Goal: Task Accomplishment & Management: Complete application form

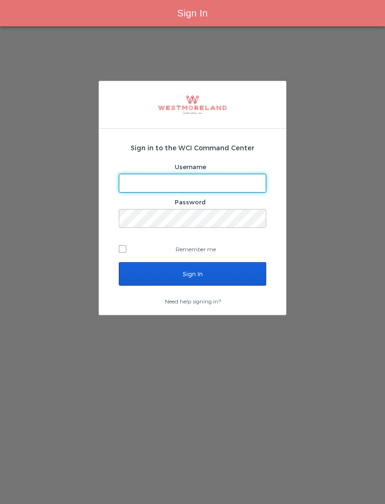
click at [205, 184] on input "Username" at bounding box center [192, 183] width 147 height 18
type input "Mfernandez@westmoreland.nyc"
click at [193, 274] on input "Sign In" at bounding box center [193, 273] width 148 height 23
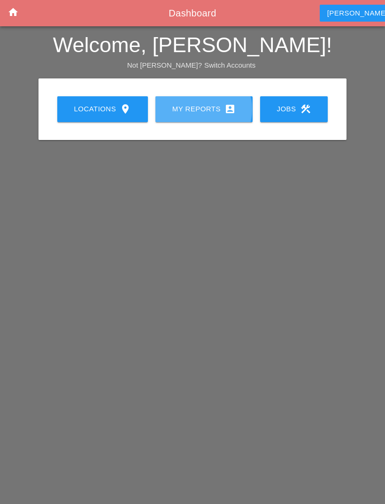
click at [226, 112] on icon "account_box" at bounding box center [230, 108] width 11 height 11
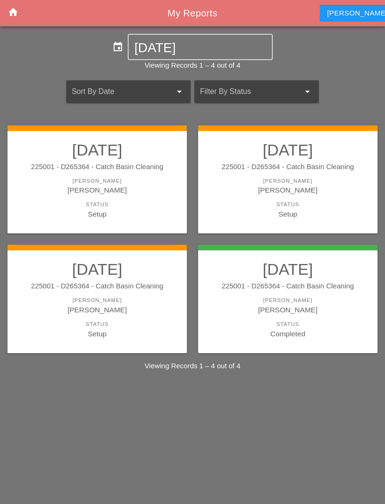
click at [159, 297] on div "[PERSON_NAME]" at bounding box center [97, 301] width 161 height 8
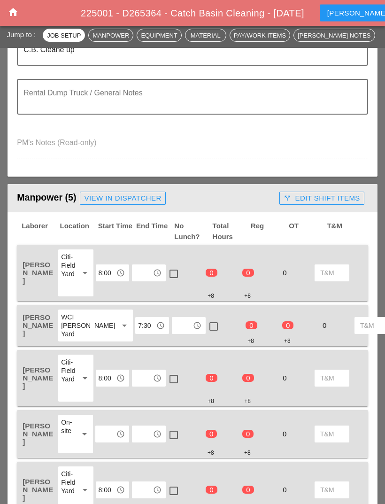
scroll to position [283, 0]
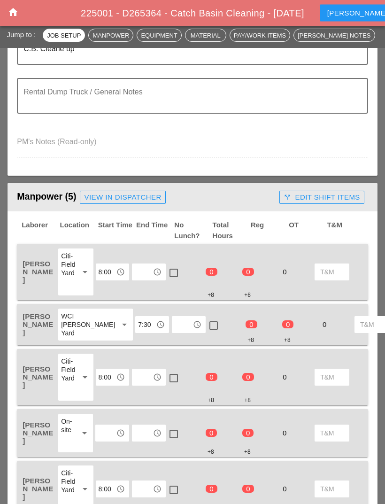
click at [148, 272] on input "text" at bounding box center [142, 272] width 15 height 15
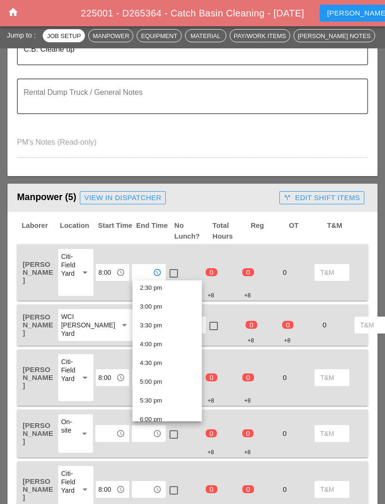
scroll to position [549, 0]
click at [175, 346] on div "4:00 pm" at bounding box center [167, 343] width 55 height 11
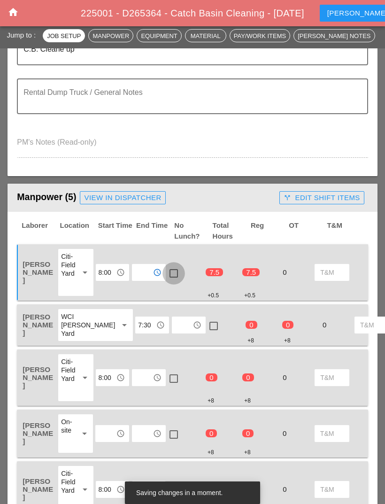
click at [173, 270] on div at bounding box center [174, 273] width 16 height 16
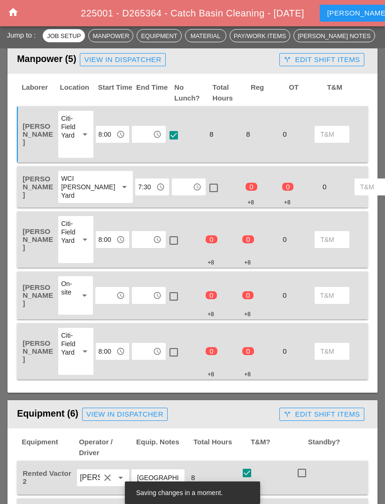
click at [175, 188] on input "text" at bounding box center [182, 187] width 15 height 15
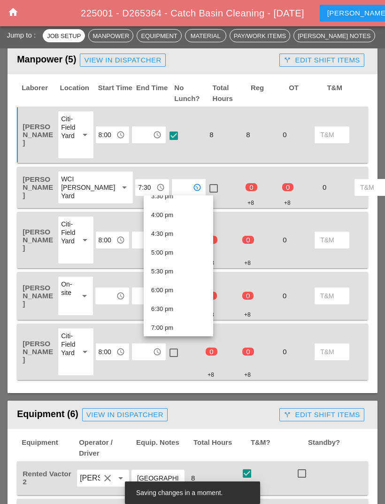
scroll to position [594, 0]
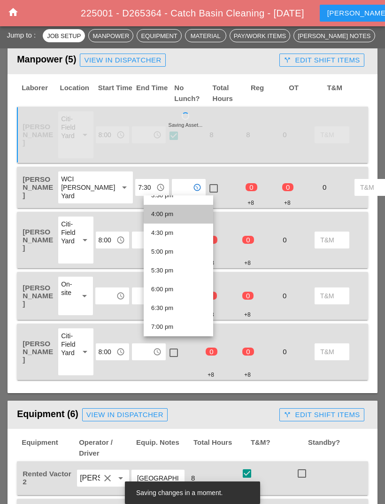
click at [184, 218] on div "4:00 pm" at bounding box center [178, 214] width 55 height 11
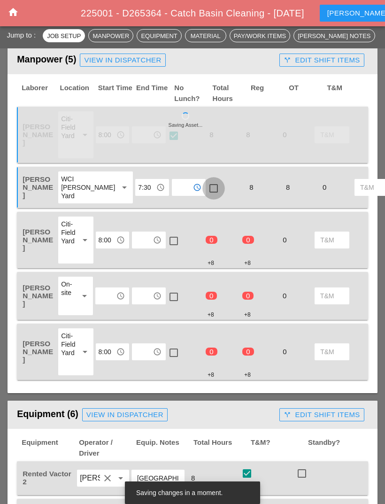
click at [206, 187] on div at bounding box center [214, 188] width 16 height 16
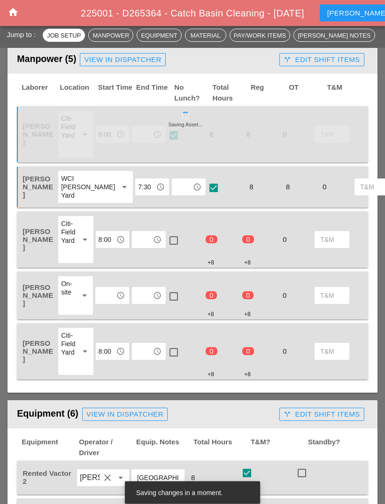
scroll to position [422, 0]
click at [206, 188] on div at bounding box center [214, 188] width 16 height 16
click at [148, 242] on input "text" at bounding box center [142, 239] width 15 height 15
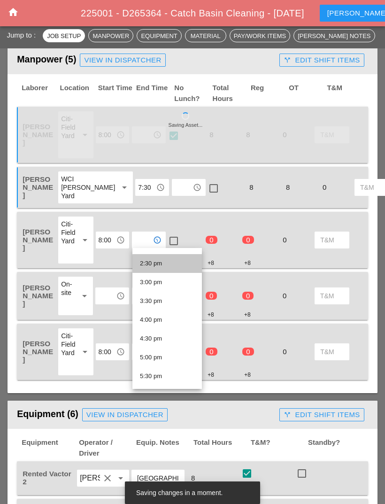
scroll to position [549, 0]
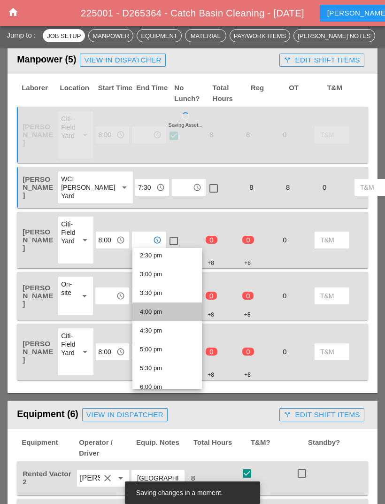
click at [171, 312] on div "4:00 pm" at bounding box center [167, 311] width 55 height 11
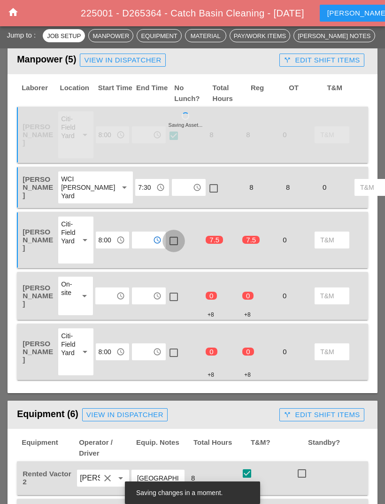
click at [177, 238] on div at bounding box center [174, 241] width 16 height 16
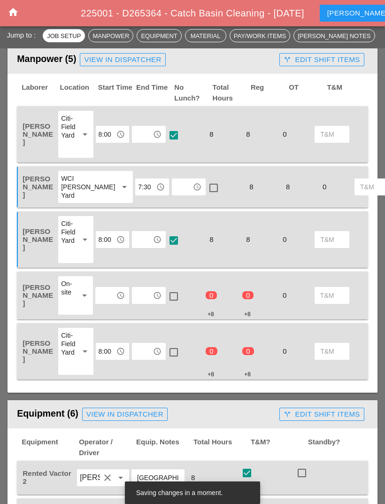
click at [144, 291] on input "text" at bounding box center [142, 295] width 15 height 15
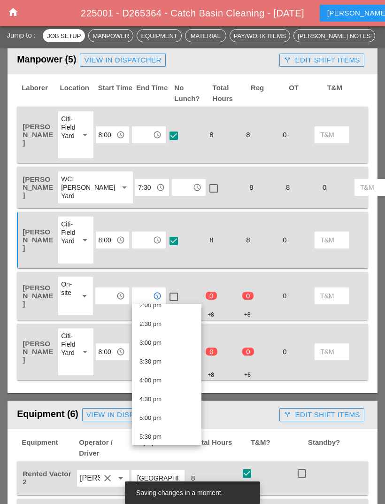
scroll to position [545, 0]
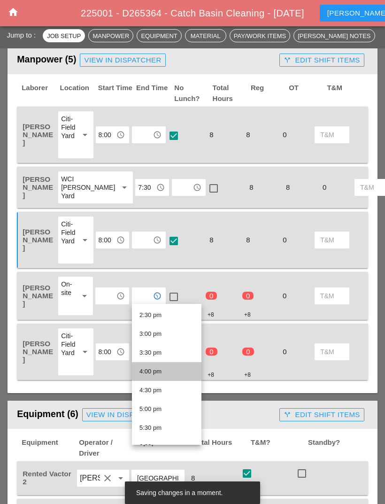
click at [170, 367] on div "4:00 pm" at bounding box center [167, 371] width 55 height 11
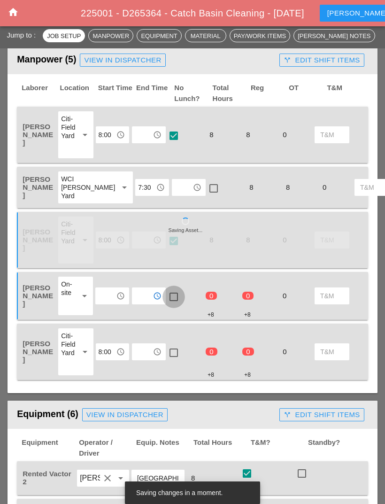
click at [175, 296] on div at bounding box center [174, 297] width 16 height 16
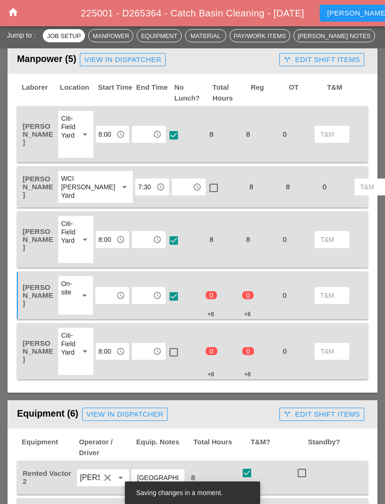
click at [110, 292] on input "text" at bounding box center [105, 295] width 15 height 15
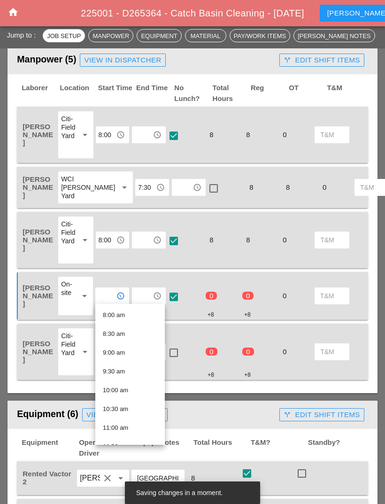
scroll to position [316, 0]
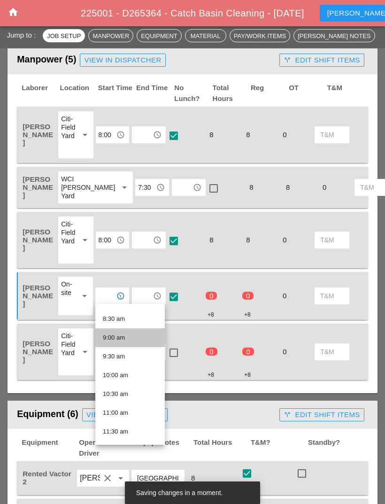
click at [135, 334] on div "9:00 am" at bounding box center [130, 337] width 55 height 11
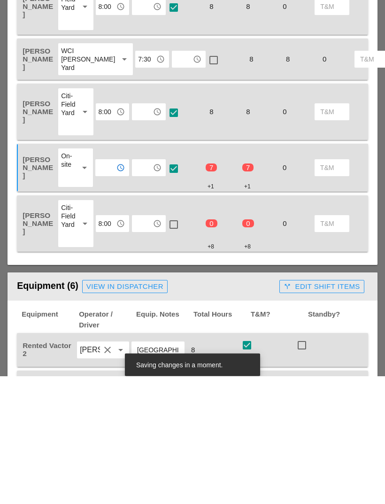
click at [141, 344] on input "text" at bounding box center [142, 351] width 15 height 15
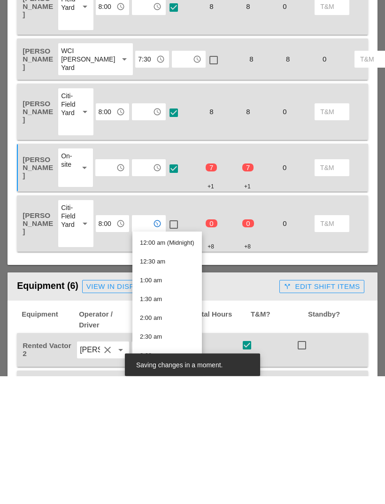
click at [112, 289] on input "text" at bounding box center [105, 296] width 15 height 15
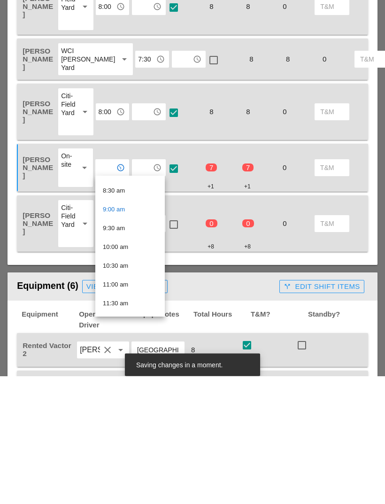
click at [128, 351] on div "9:30 am" at bounding box center [130, 356] width 55 height 11
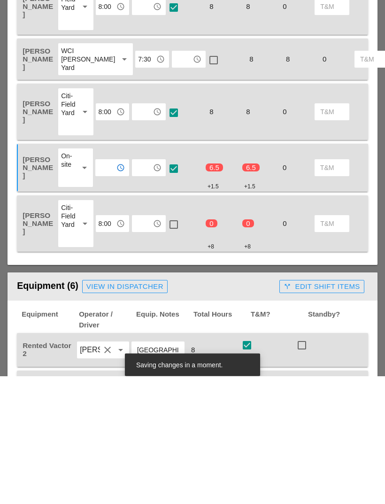
click at [146, 344] on input "text" at bounding box center [142, 351] width 15 height 15
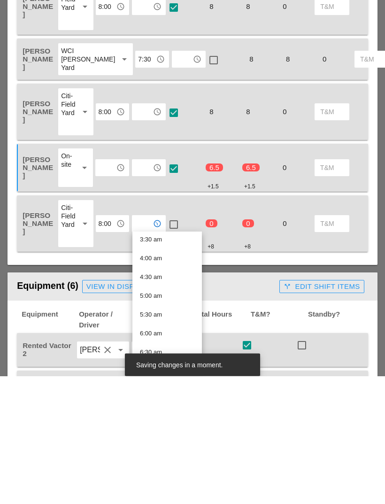
scroll to position [139, 0]
click at [107, 289] on input "text" at bounding box center [105, 296] width 15 height 15
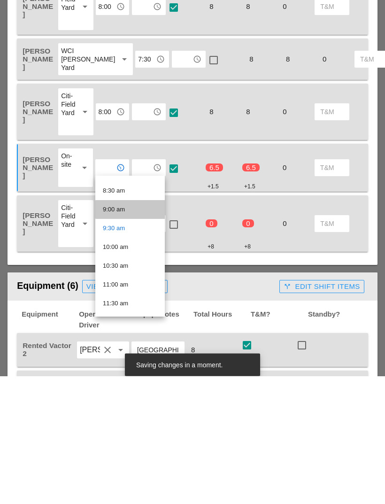
click at [127, 332] on div "9:00 am" at bounding box center [130, 337] width 55 height 11
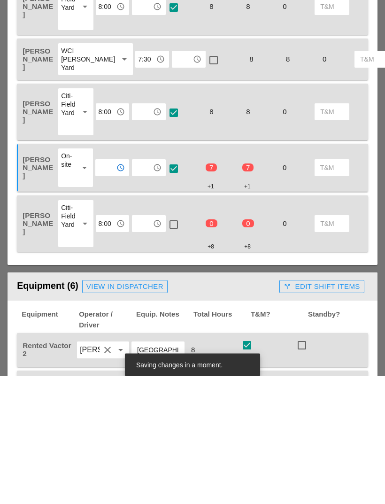
click at [141, 344] on input "text" at bounding box center [142, 351] width 15 height 15
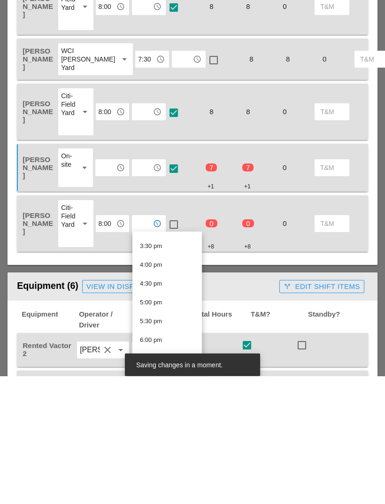
scroll to position [581, 0]
click at [171, 386] on div "4:00 pm" at bounding box center [167, 391] width 55 height 11
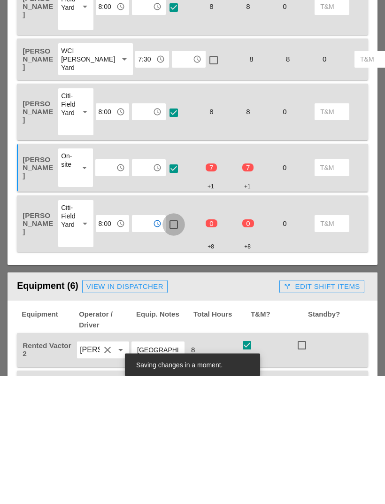
click at [177, 345] on div at bounding box center [174, 353] width 16 height 16
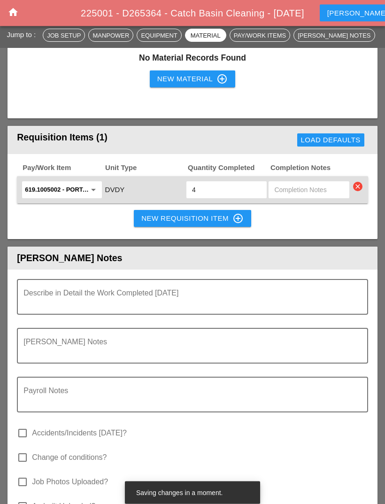
scroll to position [1133, 0]
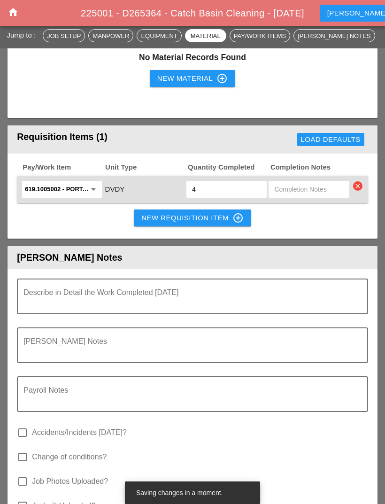
click at [234, 218] on icon "control_point" at bounding box center [238, 217] width 11 height 11
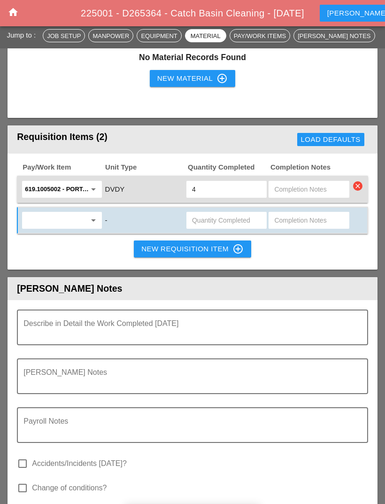
click at [240, 243] on icon "control_point" at bounding box center [238, 248] width 11 height 11
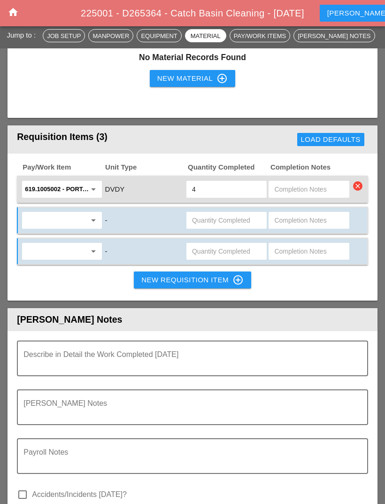
click at [84, 213] on input "text" at bounding box center [55, 220] width 61 height 15
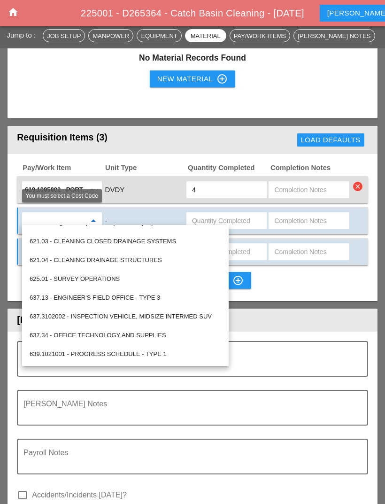
scroll to position [453, 0]
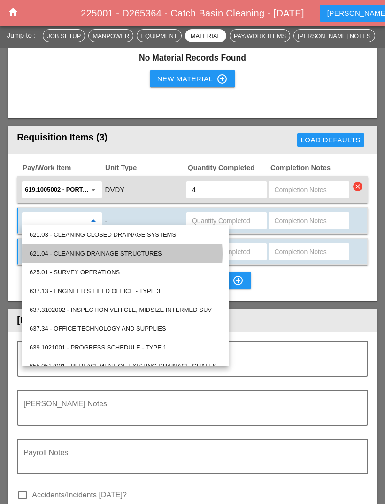
click at [141, 252] on div "621.04 - CLEANING DRAINAGE STRUCTURES" at bounding box center [126, 253] width 192 height 11
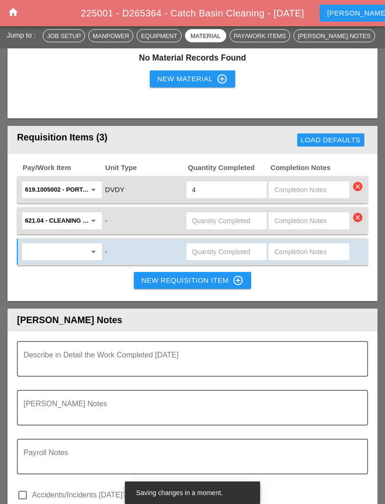
scroll to position [1133, 0]
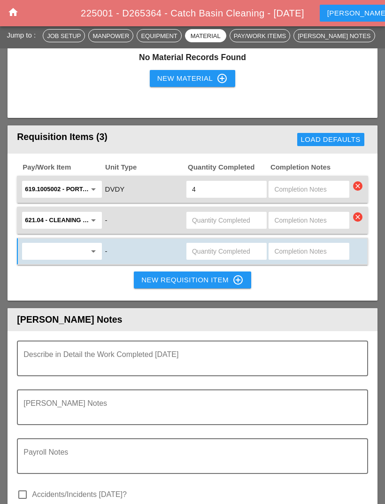
click at [226, 215] on input "text" at bounding box center [226, 220] width 69 height 15
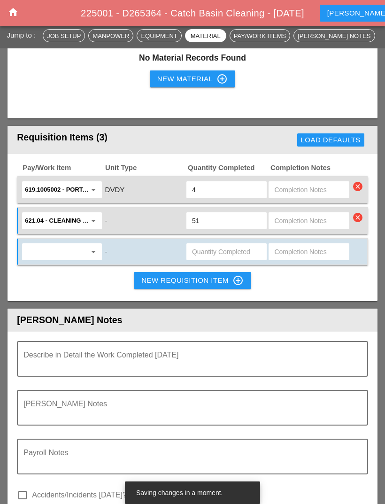
type input "51"
click at [297, 288] on div "Pay/Work Item Unit Type Quantity Completed Completion Notes 619.1005002 - Porta…" at bounding box center [193, 227] width 370 height 147
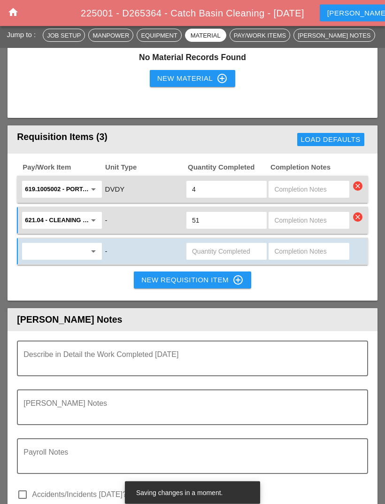
click at [236, 250] on input "text" at bounding box center [226, 251] width 69 height 15
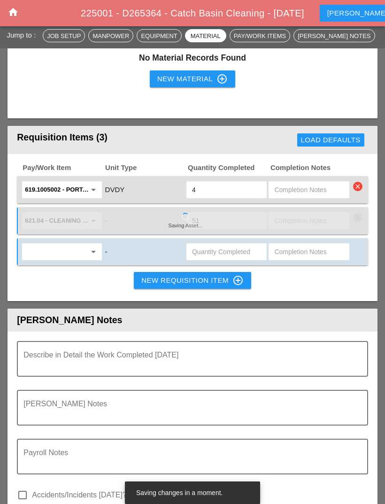
click at [348, 10] on div "Miguel account_box" at bounding box center [366, 13] width 76 height 11
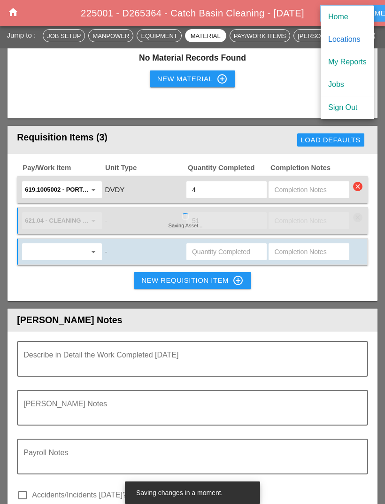
scroll to position [1133, 0]
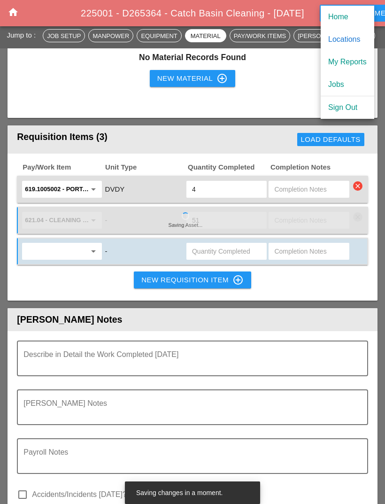
click at [354, 60] on div "My Reports" at bounding box center [347, 61] width 39 height 11
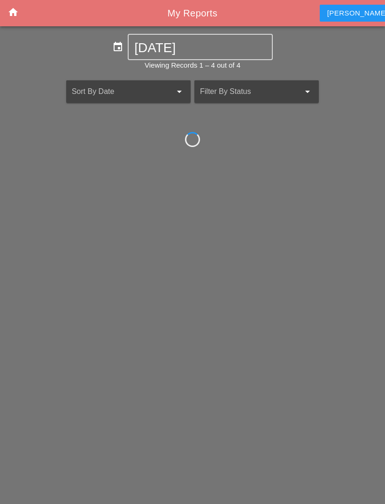
scroll to position [30, 0]
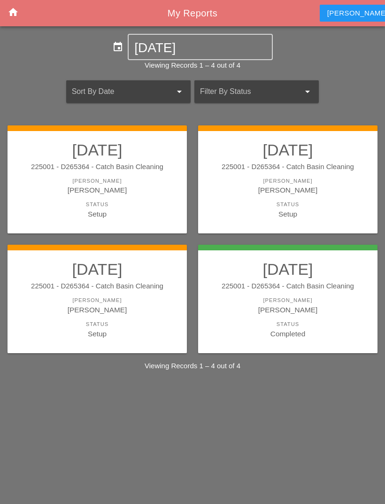
click at [272, 297] on div "[PERSON_NAME]" at bounding box center [288, 301] width 161 height 8
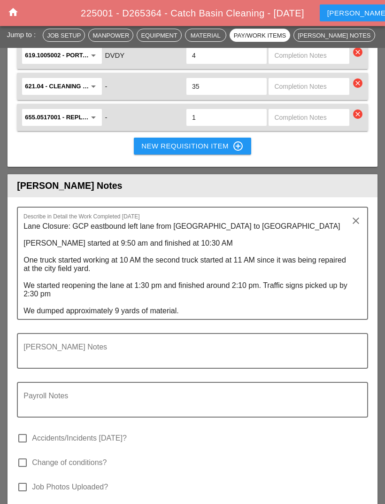
scroll to position [1277, 0]
click at [36, 224] on textarea "Lane Closure: GCP eastbound left lane from LGA to LIE Lane Closure started at 9…" at bounding box center [188, 269] width 331 height 100
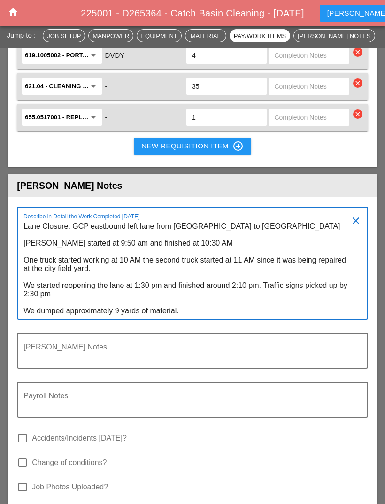
click at [288, 336] on div "[PERSON_NAME] Notes" at bounding box center [188, 351] width 331 height 34
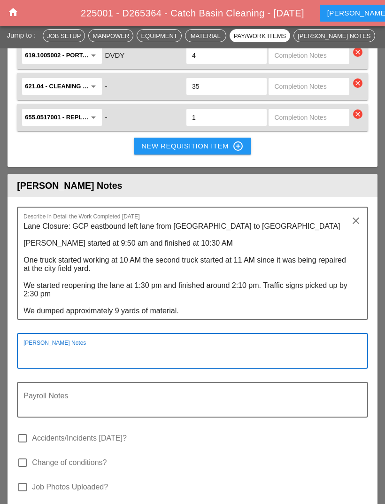
click at [169, 310] on textarea "Lane Closure: GCP eastbound left lane from LGA to LIE Lane Closure started at 9…" at bounding box center [188, 269] width 331 height 100
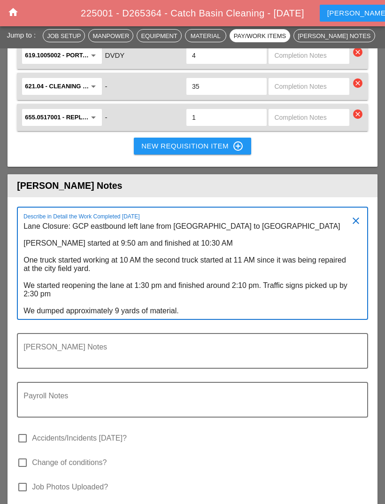
click at [214, 302] on textarea "Lane Closure: GCP eastbound left lane from LGA to LIE Lane Closure started at 9…" at bounding box center [188, 269] width 331 height 100
click at [165, 305] on textarea "Lane Closure: GCP eastbound left lane from LGA to LIE Lane Closure started at 9…" at bounding box center [188, 269] width 331 height 100
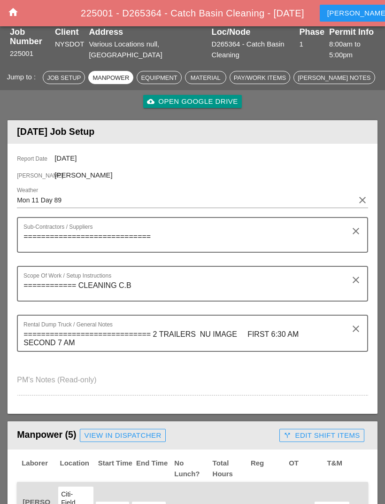
scroll to position [0, 0]
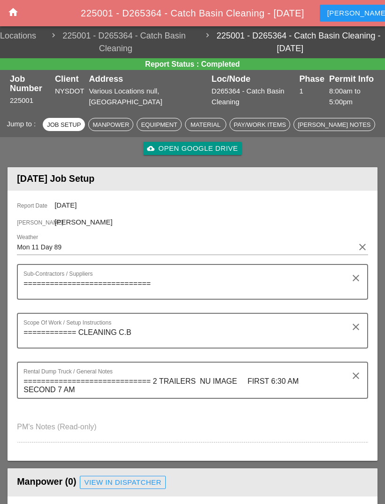
click at [15, 7] on icon "home" at bounding box center [13, 12] width 11 height 11
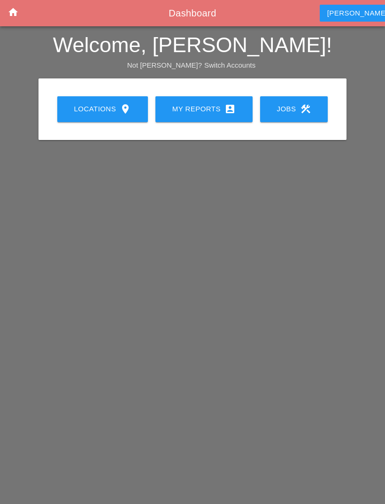
click at [12, 12] on icon "home" at bounding box center [13, 12] width 11 height 11
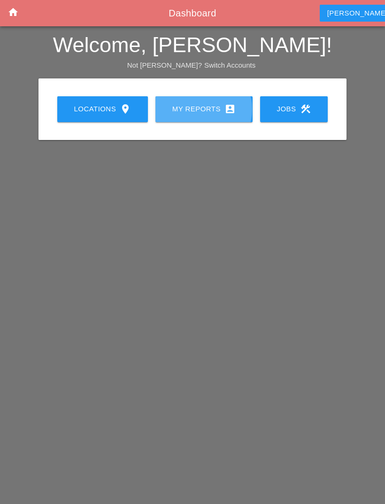
click at [201, 118] on link "My Reports account_box" at bounding box center [204, 109] width 97 height 26
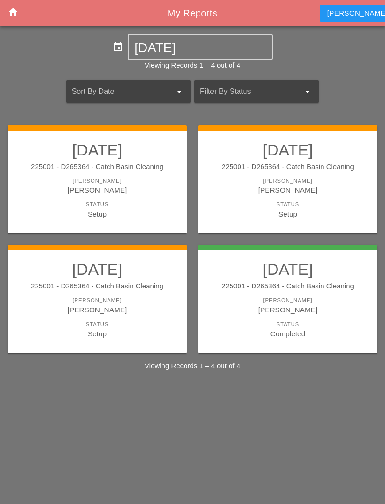
click at [135, 309] on div "[PERSON_NAME]" at bounding box center [97, 309] width 161 height 11
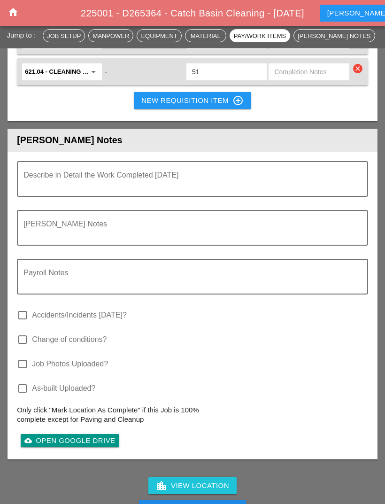
scroll to position [1289, 0]
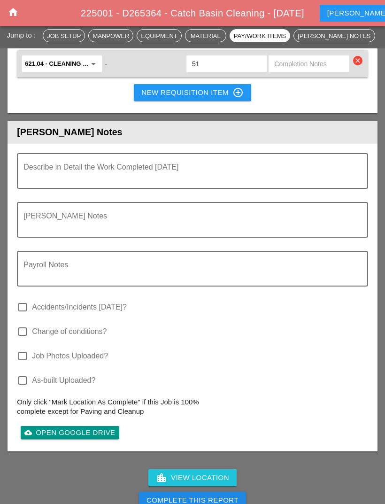
click at [250, 165] on textarea "Describe in Detail the Work Completed Today" at bounding box center [188, 176] width 331 height 23
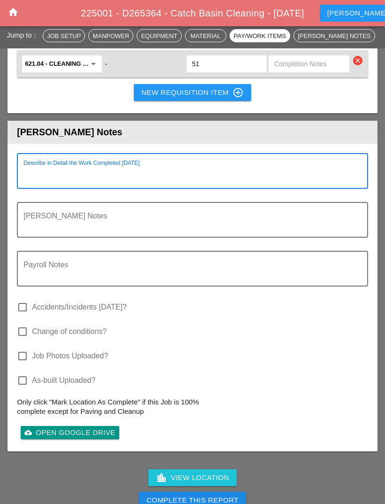
paste textarea "Lane Closure: GCP eastbound left lane from [GEOGRAPHIC_DATA] to [GEOGRAPHIC_DAT…"
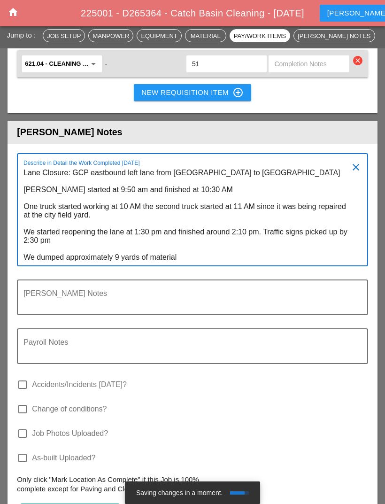
click at [186, 169] on textarea "Lane Closure: GCP eastbound left lane from [GEOGRAPHIC_DATA] to [GEOGRAPHIC_DAT…" at bounding box center [188, 215] width 331 height 100
click at [186, 168] on textarea "Lane Closure: GCP eastbound left lane from [GEOGRAPHIC_DATA] to [GEOGRAPHIC_DAT…" at bounding box center [188, 215] width 331 height 100
click at [234, 165] on textarea "Lane Closure: GCP eastbound left lane from LIE to LIE Lane Closure started at 9…" at bounding box center [188, 215] width 331 height 100
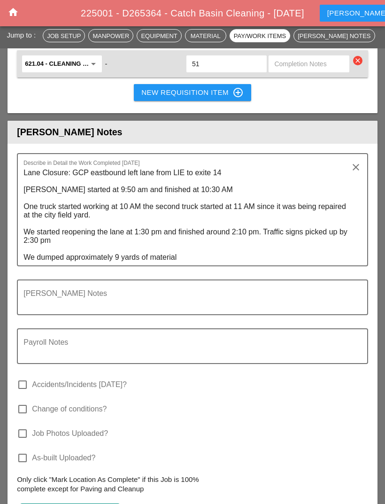
click at [37, 201] on textarea "Lane Closure: GCP eastbound left lane from LIE to exite 14 Lane Closure started…" at bounding box center [188, 215] width 331 height 100
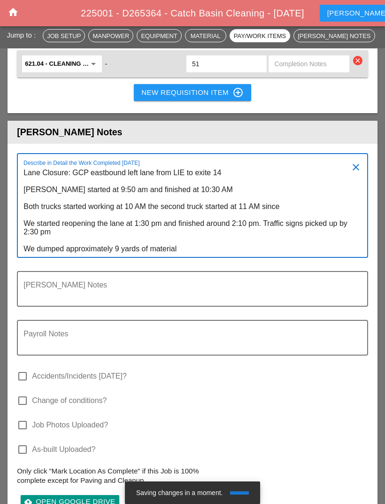
scroll to position [0, 0]
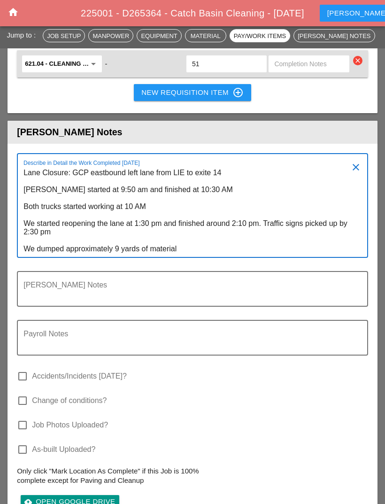
click at [149, 214] on textarea "Lane Closure: GCP eastbound left lane from LIE to exite 14 Lane Closure started…" at bounding box center [188, 211] width 331 height 92
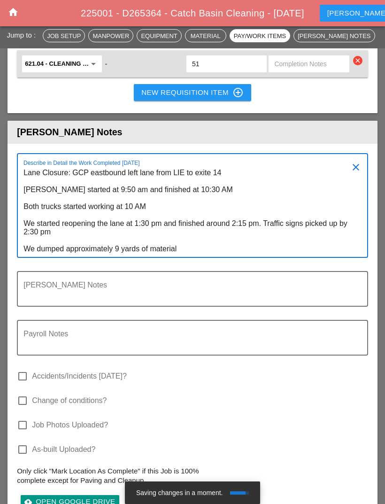
click at [48, 225] on textarea "Lane Closure: GCP eastbound left lane from LIE to exite 14 Lane Closure started…" at bounding box center [188, 211] width 331 height 92
click at [53, 222] on textarea "Lane Closure: GCP eastbound left lane from LIE to exite 14 Lane Closure started…" at bounding box center [188, 211] width 331 height 92
click at [77, 231] on textarea "Lane Closure: GCP eastbound left lane from LIE to exite 14 Lane Closure started…" at bounding box center [188, 211] width 331 height 92
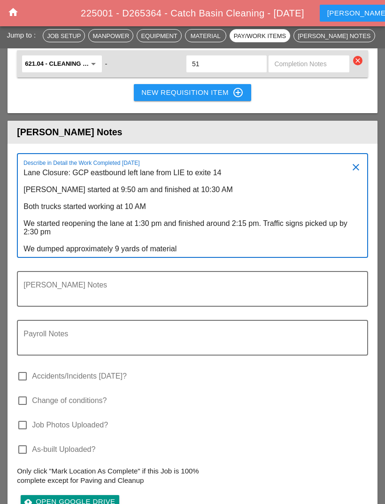
click at [52, 230] on textarea "Lane Closure: GCP eastbound left lane from LIE to exite 14 Lane Closure started…" at bounding box center [188, 211] width 331 height 92
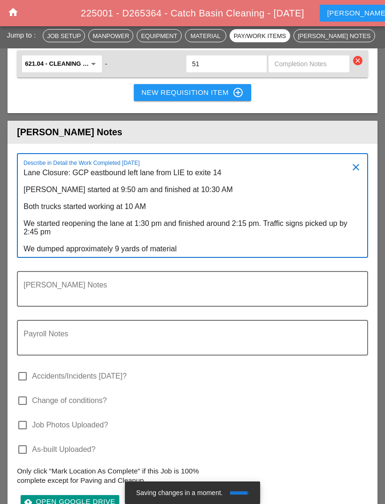
click at [84, 230] on textarea "Lane Closure: GCP eastbound left lane from LIE to exite 14 Lane Closure started…" at bounding box center [188, 211] width 331 height 92
click at [123, 242] on textarea "Lane Closure: GCP eastbound left lane from LIE to exite 14 Lane Closure started…" at bounding box center [188, 211] width 331 height 92
click at [279, 243] on textarea "Lane Closure: GCP eastbound left lane from LIE to exite 14 Lane Closure started…" at bounding box center [188, 211] width 331 height 92
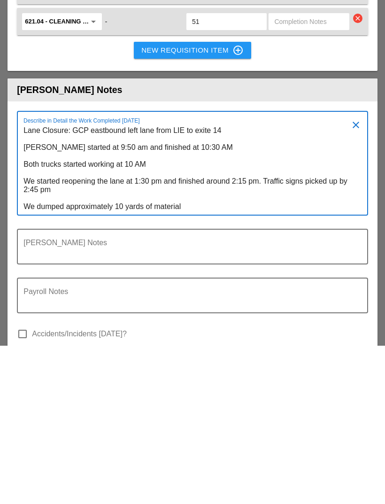
scroll to position [1174, 0]
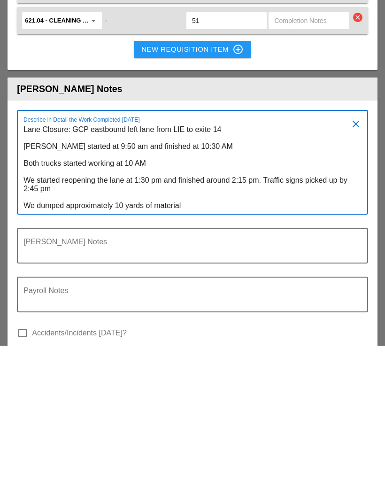
click at [207, 281] on textarea "Lane Closure: GCP eastbound left lane from LIE to exite 14 Lane Closure started…" at bounding box center [188, 327] width 331 height 92
click at [209, 281] on textarea "Lane Closure: GCP eastbound left lane from LIE to exite 14 Lane Closure started…" at bounding box center [188, 327] width 331 height 92
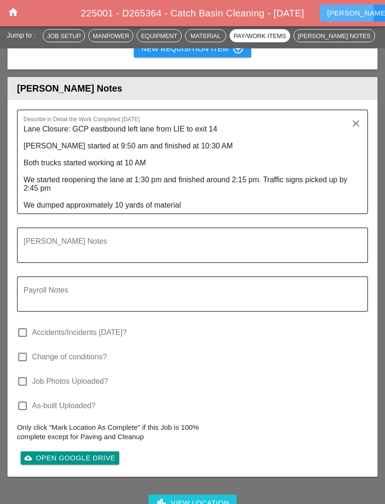
type textarea "Lane Closure: GCP eastbound left lane from LIE to exit 14 Lane Closure started …"
click at [352, 10] on div "Miguel account_box" at bounding box center [366, 13] width 76 height 11
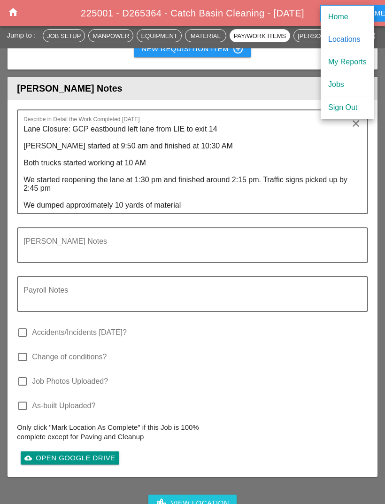
click at [355, 61] on div "My Reports" at bounding box center [347, 61] width 39 height 11
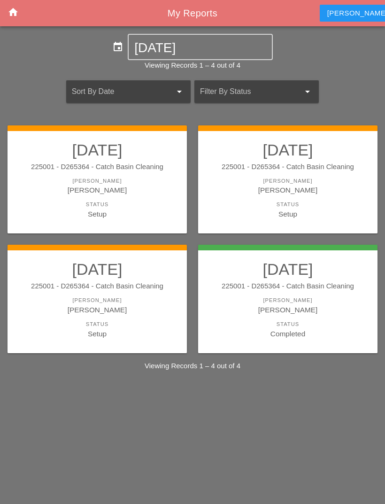
click at [308, 192] on div "[PERSON_NAME]" at bounding box center [288, 190] width 161 height 11
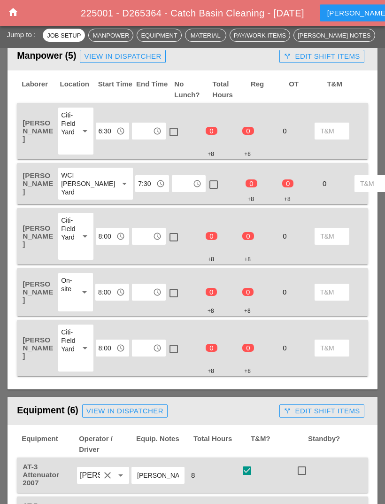
scroll to position [425, 0]
click at [147, 128] on input "text" at bounding box center [142, 131] width 15 height 15
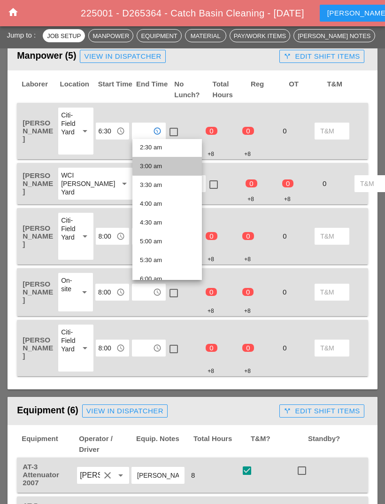
scroll to position [97, 0]
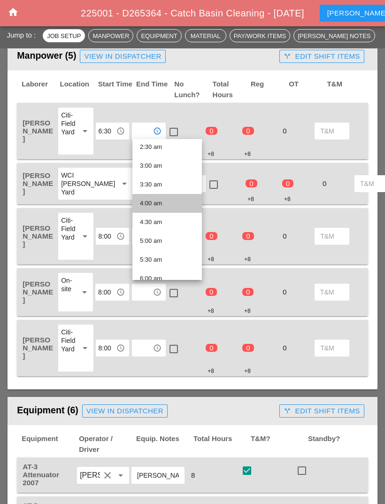
click at [178, 205] on div "4:00 am" at bounding box center [167, 203] width 55 height 11
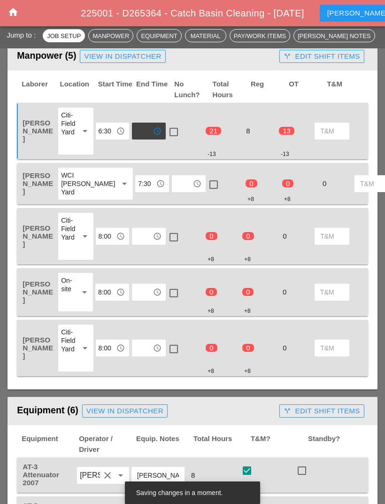
click at [145, 128] on input "text" at bounding box center [142, 131] width 15 height 15
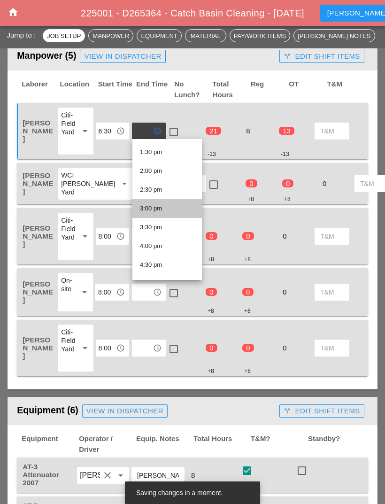
scroll to position [509, 0]
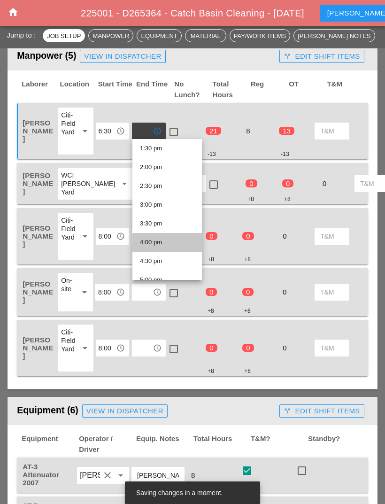
click at [176, 241] on div "4:00 pm" at bounding box center [167, 242] width 55 height 11
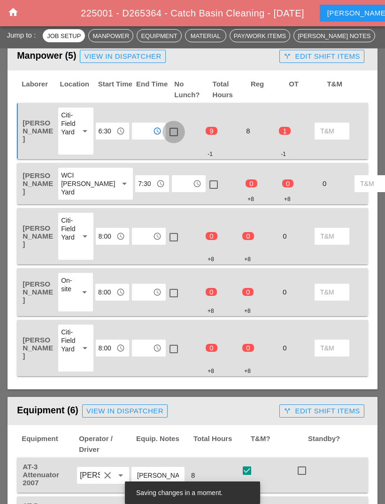
click at [175, 126] on div at bounding box center [174, 132] width 16 height 16
click at [175, 184] on input "text" at bounding box center [182, 183] width 15 height 15
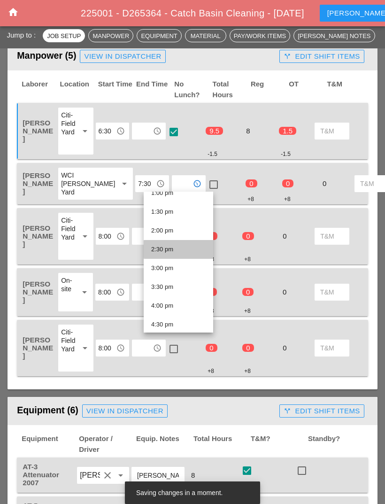
scroll to position [504, 0]
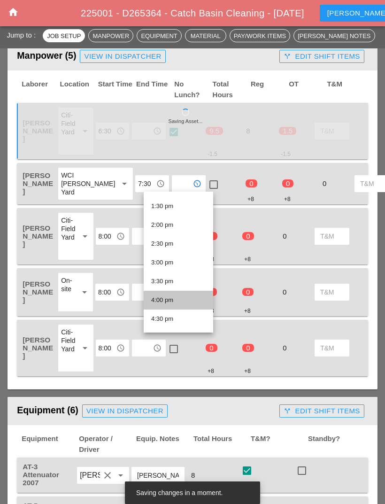
click at [186, 301] on div "4:00 pm" at bounding box center [178, 300] width 55 height 11
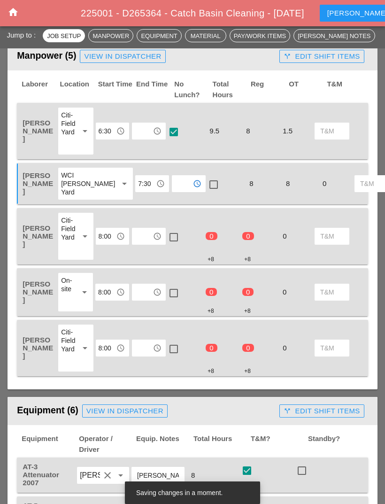
click at [146, 236] on input "text" at bounding box center [142, 236] width 15 height 15
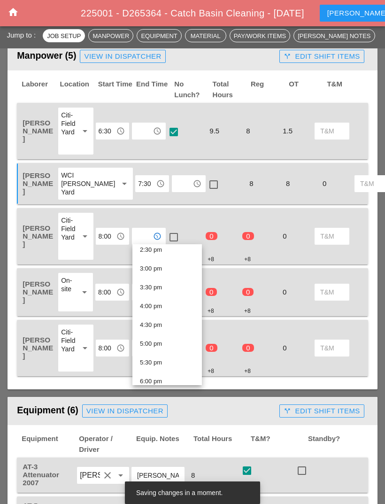
scroll to position [557, 0]
click at [175, 300] on div "4:00 pm" at bounding box center [167, 299] width 55 height 11
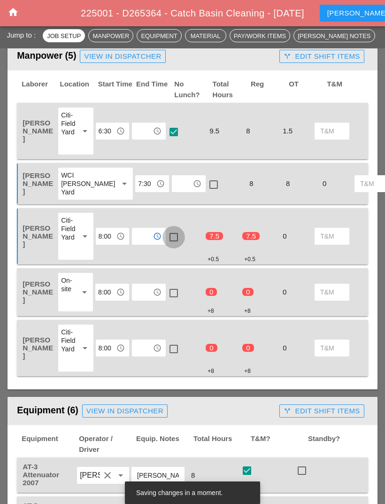
click at [176, 234] on div at bounding box center [174, 237] width 16 height 16
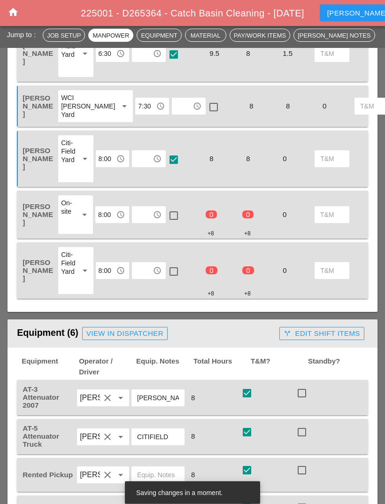
scroll to position [502, 0]
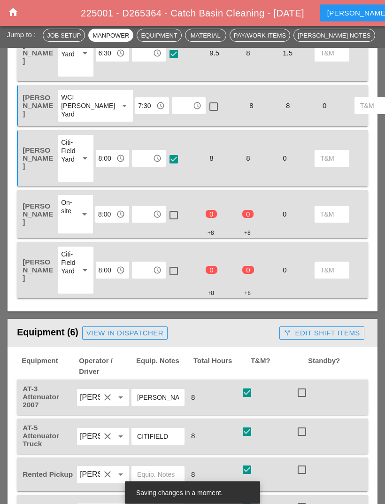
click at [145, 209] on input "text" at bounding box center [142, 214] width 15 height 15
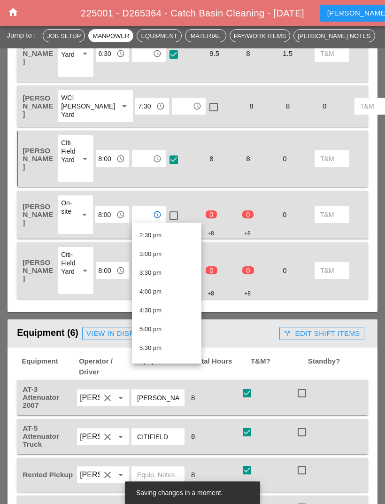
scroll to position [545, 0]
click at [174, 291] on div "4:00 pm" at bounding box center [167, 290] width 55 height 11
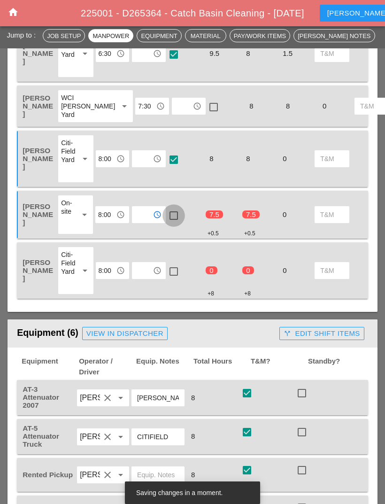
click at [174, 214] on div at bounding box center [174, 216] width 16 height 16
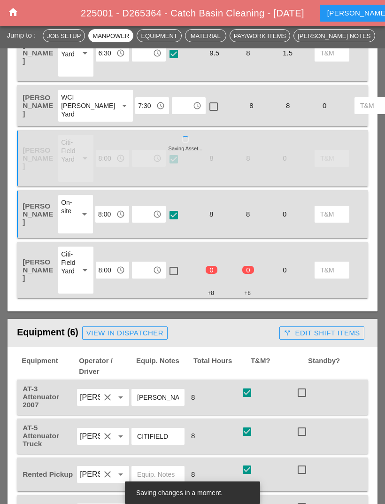
click at [145, 269] on input "text" at bounding box center [142, 270] width 15 height 15
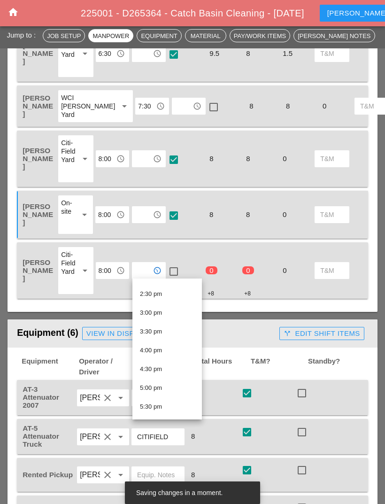
scroll to position [544, 0]
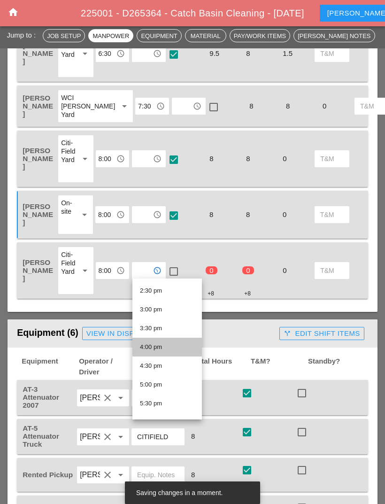
click at [173, 347] on div "4:00 pm" at bounding box center [167, 347] width 55 height 11
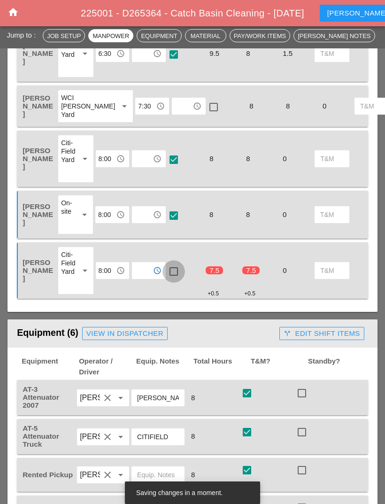
click at [175, 271] on div at bounding box center [174, 272] width 16 height 16
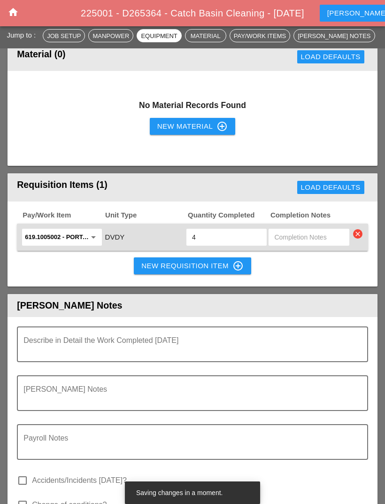
scroll to position [1109, 0]
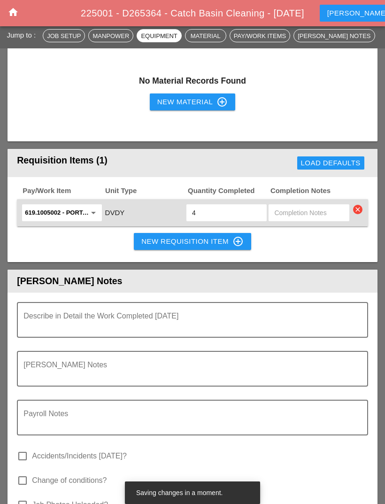
click at [240, 236] on icon "control_point" at bounding box center [238, 241] width 11 height 11
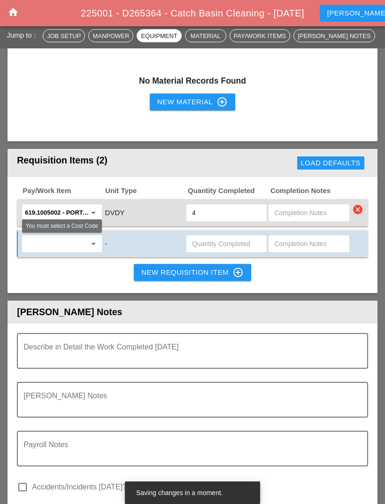
click at [91, 240] on icon "arrow_drop_down" at bounding box center [93, 243] width 11 height 11
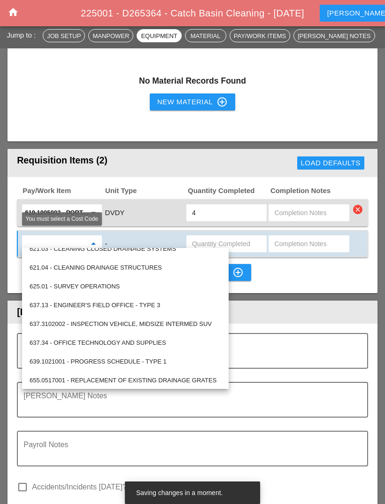
scroll to position [460, 0]
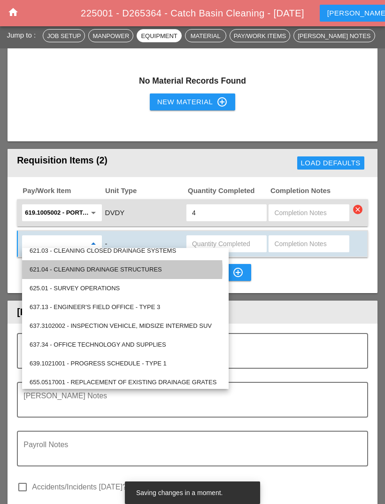
click at [165, 268] on div "621.04 - CLEANING DRAINAGE STRUCTURES" at bounding box center [126, 269] width 192 height 11
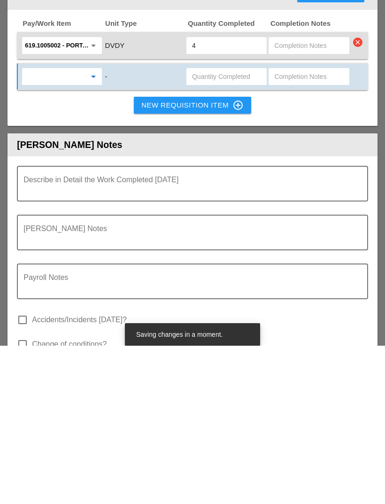
scroll to position [1120, 0]
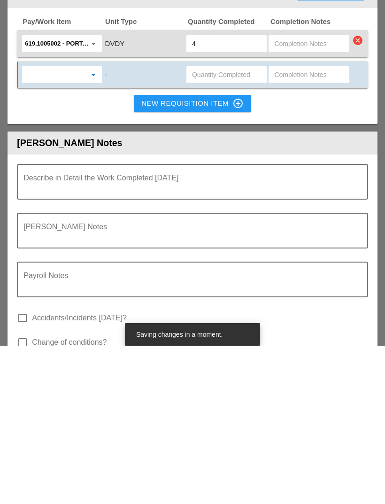
click at [237, 335] on textarea "Describe in Detail the Work Completed Today" at bounding box center [188, 346] width 331 height 23
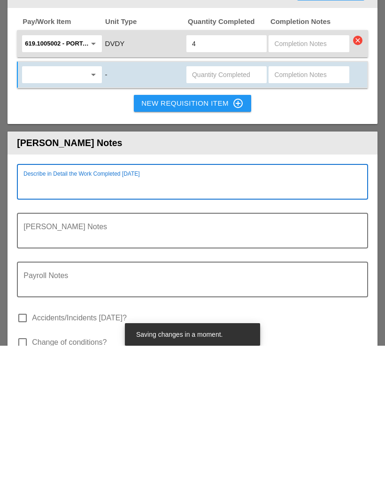
paste textarea "Lane Closure: GCP eastbound left lane from [GEOGRAPHIC_DATA] to [GEOGRAPHIC_DAT…"
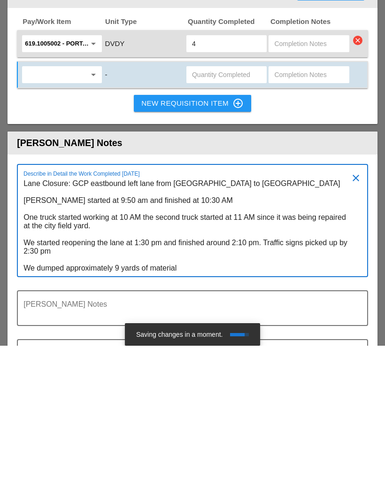
click at [216, 335] on textarea "Lane Closure: GCP eastbound left lane from [GEOGRAPHIC_DATA] to [GEOGRAPHIC_DAT…" at bounding box center [188, 385] width 331 height 100
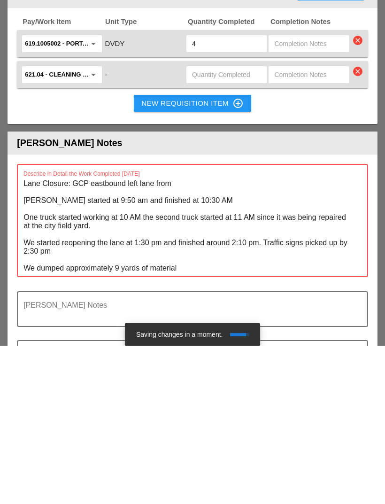
click at [86, 335] on textarea "Lane Closure: GCP eastbound left lane from Lane Closure started at 9:50 am and …" at bounding box center [188, 385] width 331 height 100
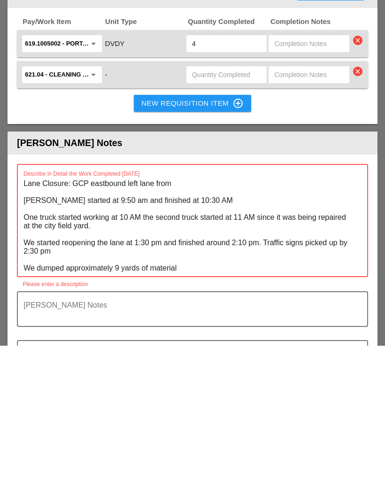
paste textarea "LGA to LIE"
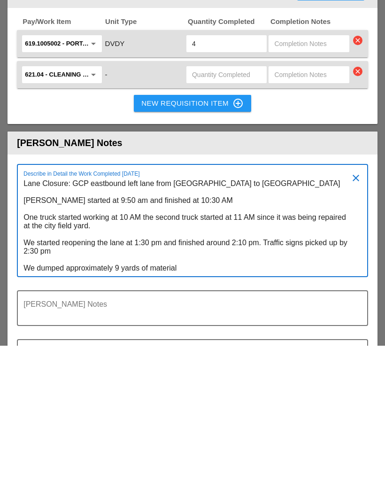
click at [84, 335] on textarea "Lane Closure: GCP eastbound left lane from [GEOGRAPHIC_DATA] to [GEOGRAPHIC_DAT…" at bounding box center [188, 385] width 331 height 100
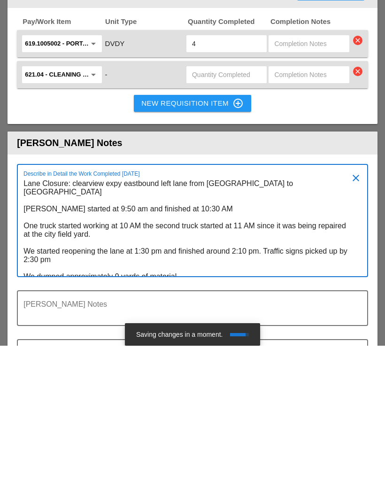
click at [251, 335] on textarea "Lane Closure: clearview expy eastbound left lane from LGA to LIE Lane Closure s…" at bounding box center [188, 385] width 331 height 100
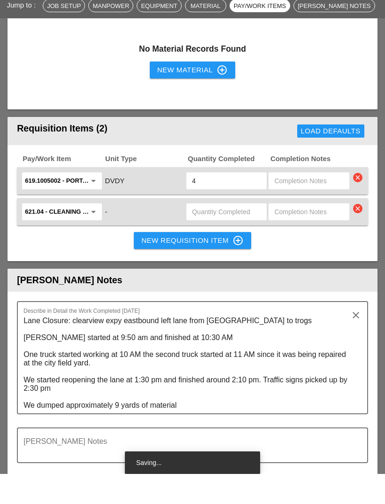
scroll to position [1141, 0]
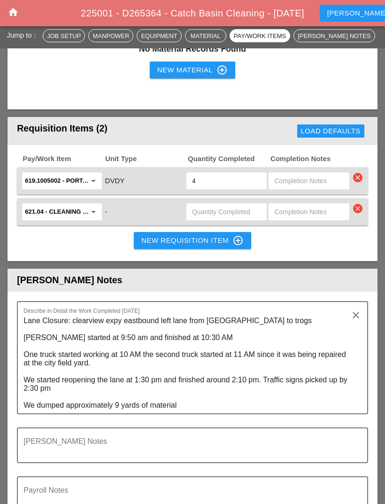
click at [274, 314] on textarea "Lane Closure: clearview expy eastbound left lane from [GEOGRAPHIC_DATA] to trog…" at bounding box center [188, 363] width 331 height 100
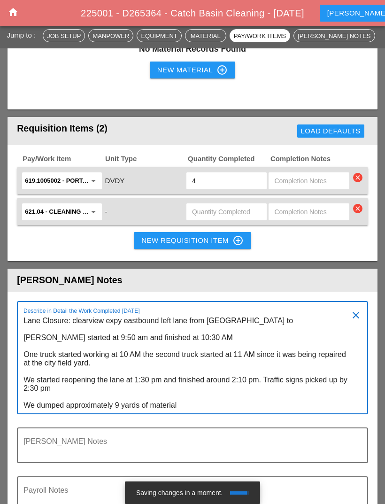
paste textarea "throgs neck bridge"
type textarea "Lane Closure: clearview expy eastbound left lane from [GEOGRAPHIC_DATA] to [GEO…"
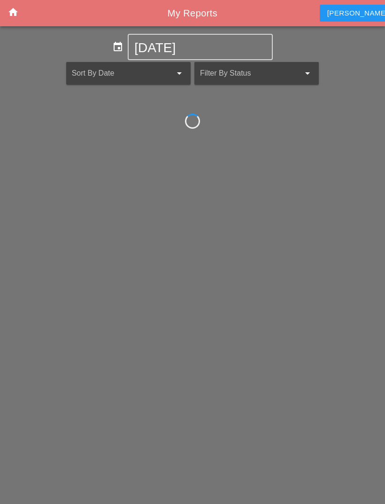
scroll to position [30, 0]
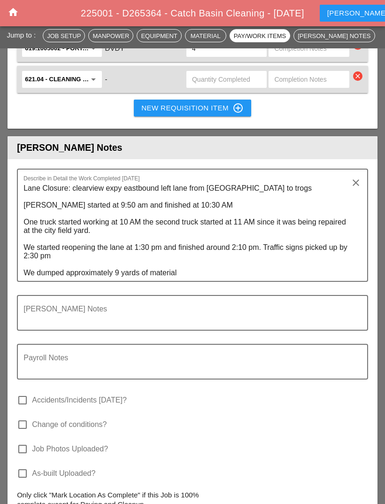
scroll to position [1273, 0]
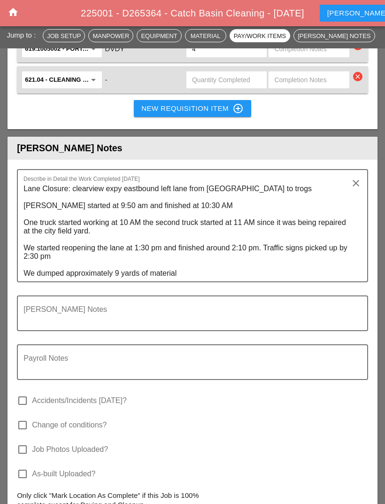
click at [285, 185] on textarea "Lane Closure: clearview expy eastbound left lane from [GEOGRAPHIC_DATA] to trog…" at bounding box center [188, 231] width 331 height 100
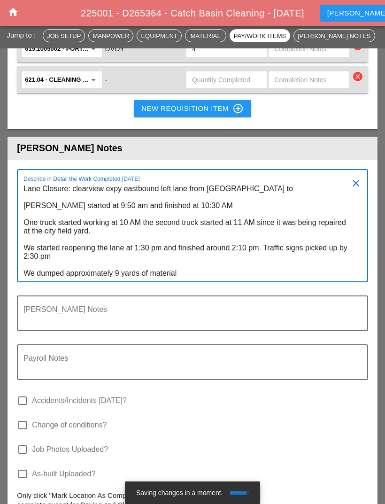
paste textarea "throgs neck bridge"
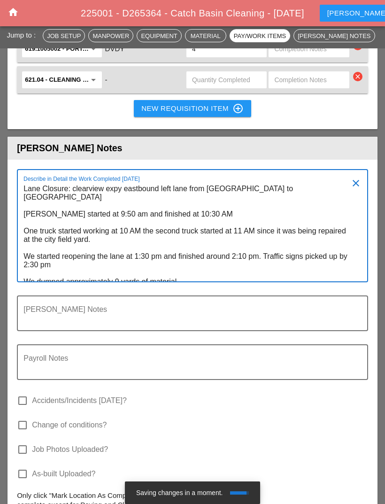
type textarea "Lane Closure: clearview expy eastbound left lane from [GEOGRAPHIC_DATA] to [GEO…"
click at [232, 73] on input "text" at bounding box center [226, 79] width 69 height 15
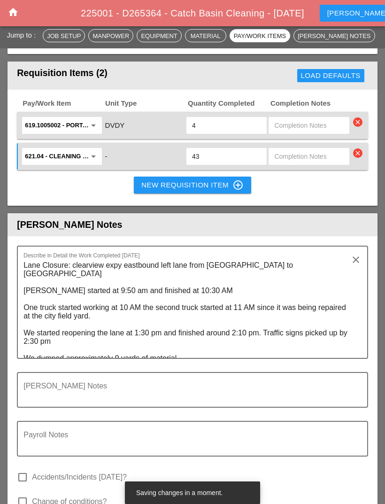
scroll to position [1190, 0]
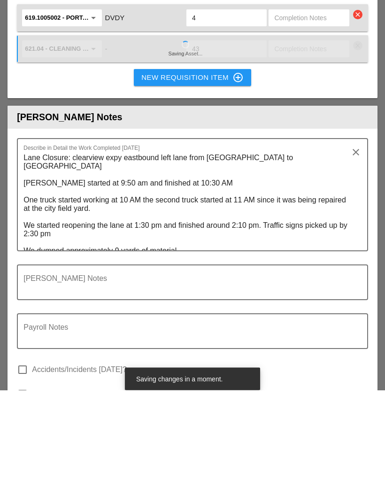
type input "43"
click at [37, 265] on textarea "Lane Closure: clearview expy eastbound left lane from [GEOGRAPHIC_DATA] to [GEO…" at bounding box center [188, 315] width 331 height 100
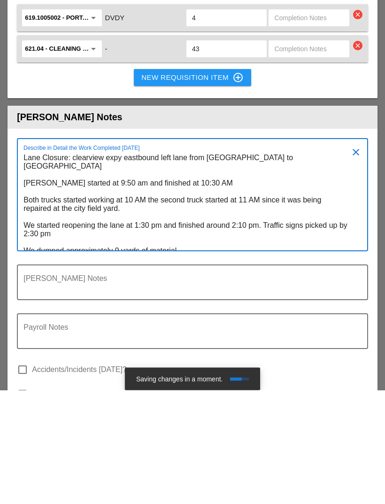
scroll to position [0, 0]
click at [174, 265] on textarea "Lane Closure: clearview expy eastbound left lane from [GEOGRAPHIC_DATA] to [GEO…" at bounding box center [188, 315] width 331 height 100
click at [155, 265] on textarea "Lane Closure: clearview expy eastbound left lane from [GEOGRAPHIC_DATA] to [GEO…" at bounding box center [188, 315] width 331 height 100
click at [154, 265] on textarea "Lane Closure: clearview expy eastbound left lane from [GEOGRAPHIC_DATA] to [GEO…" at bounding box center [188, 315] width 331 height 100
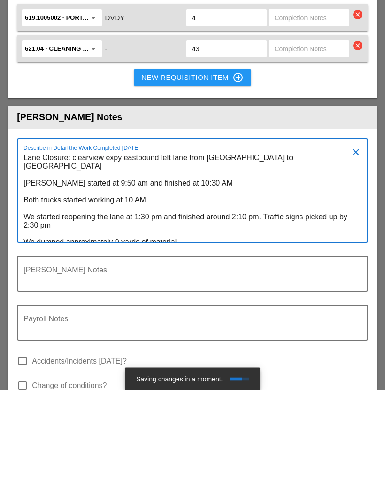
click at [141, 265] on textarea "Lane Closure: clearview expy eastbound left lane from [GEOGRAPHIC_DATA] to [GEO…" at bounding box center [188, 311] width 331 height 92
click at [142, 265] on textarea "Lane Closure: clearview expy eastbound left lane from [GEOGRAPHIC_DATA] to [GEO…" at bounding box center [188, 311] width 331 height 92
click at [145, 265] on textarea "Lane Closure: clearview expy eastbound left lane from [GEOGRAPHIC_DATA] to [GEO…" at bounding box center [188, 311] width 331 height 92
click at [234, 265] on textarea "Lane Closure: clearview expy eastbound left lane from [GEOGRAPHIC_DATA] to [GEO…" at bounding box center [188, 311] width 331 height 92
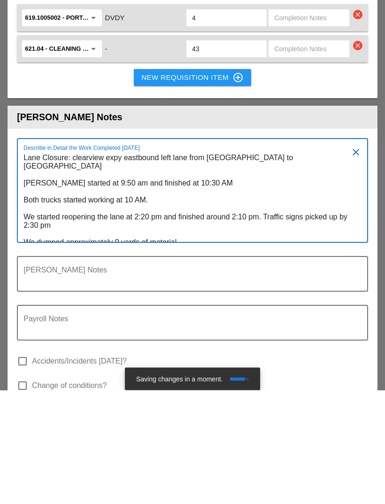
click at [236, 265] on textarea "Lane Closure: clearview expy eastbound left lane from [GEOGRAPHIC_DATA] to [GEO…" at bounding box center [188, 311] width 331 height 92
click at [48, 265] on textarea "Lane Closure: clearview expy eastbound left lane from [GEOGRAPHIC_DATA] to [GEO…" at bounding box center [188, 311] width 331 height 92
click at [59, 265] on textarea "Lane Closure: clearview expy eastbound left lane from [GEOGRAPHIC_DATA] to [GEO…" at bounding box center [188, 311] width 331 height 92
click at [119, 265] on textarea "Lane Closure: clearview expy eastbound left lane from [GEOGRAPHIC_DATA] to [GEO…" at bounding box center [188, 311] width 331 height 92
click at [123, 265] on textarea "Lane Closure: clearview expy eastbound left lane from [GEOGRAPHIC_DATA] to [GEO…" at bounding box center [188, 311] width 331 height 92
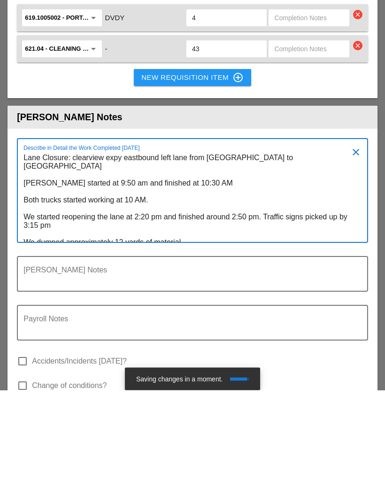
click at [81, 265] on textarea "Lane Closure: clearview expy eastbound left lane from [GEOGRAPHIC_DATA] to [GEO…" at bounding box center [188, 311] width 331 height 92
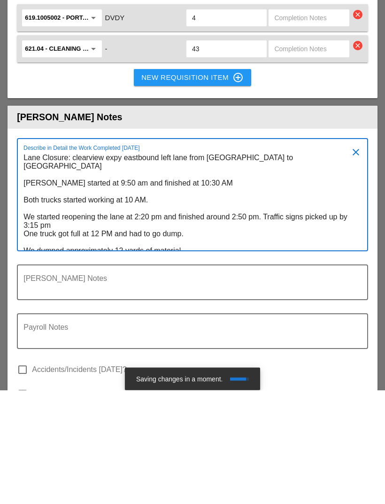
click at [258, 265] on textarea "Lane Closure: clearview expy eastbound left lane from [GEOGRAPHIC_DATA] to [GEO…" at bounding box center [188, 315] width 331 height 100
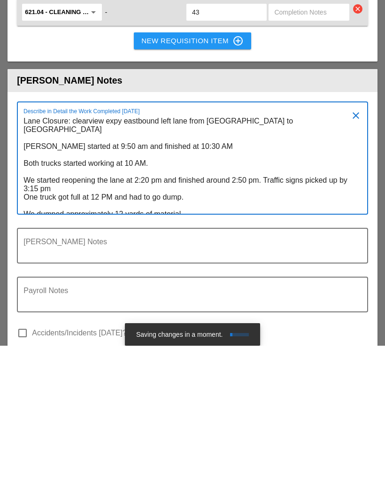
scroll to position [1183, 0]
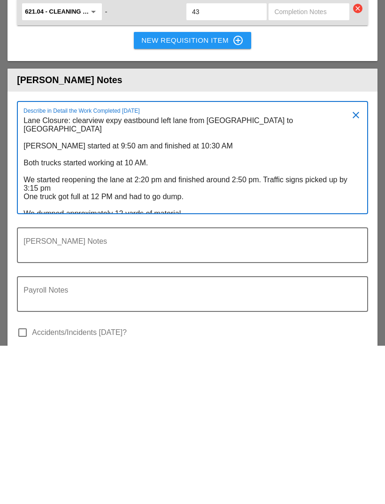
click at [175, 272] on textarea "Lane Closure: clearview expy eastbound left lane from [GEOGRAPHIC_DATA] to [GEO…" at bounding box center [188, 322] width 331 height 100
click at [176, 272] on textarea "Lane Closure: clearview expy eastbound left lane from [GEOGRAPHIC_DATA] to [GEO…" at bounding box center [188, 322] width 331 height 100
type textarea "Lane Closure: clearview expy eastbound left lane from [GEOGRAPHIC_DATA] to [GEO…"
click at [278, 398] on textarea "Foreman's Notes" at bounding box center [188, 409] width 331 height 23
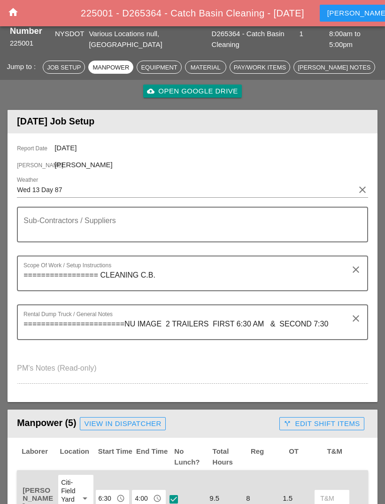
scroll to position [0, 0]
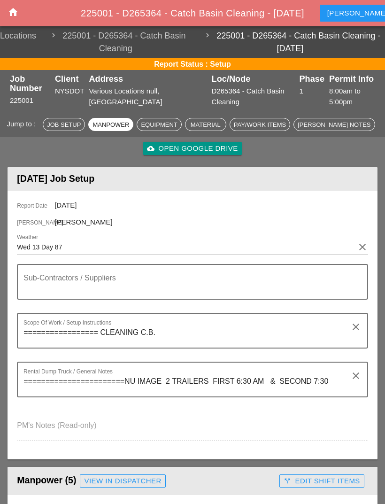
click at [18, 8] on icon "home" at bounding box center [13, 12] width 11 height 11
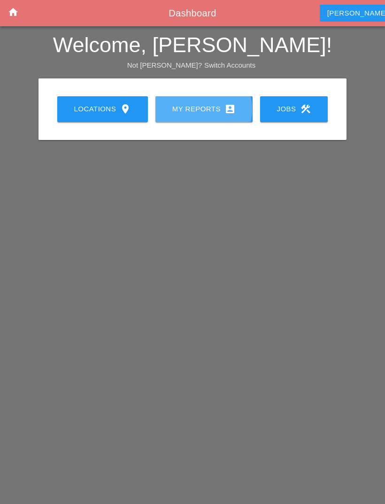
click at [203, 110] on div "My Reports account_box" at bounding box center [204, 108] width 67 height 11
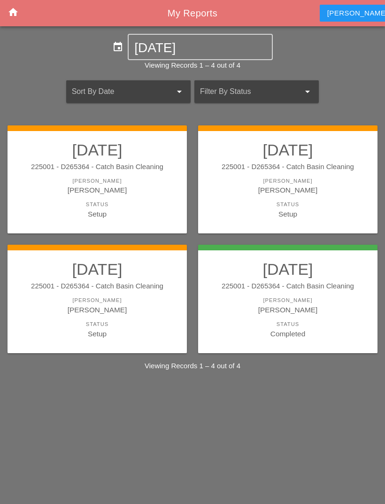
click at [152, 179] on div "[PERSON_NAME]" at bounding box center [97, 181] width 161 height 8
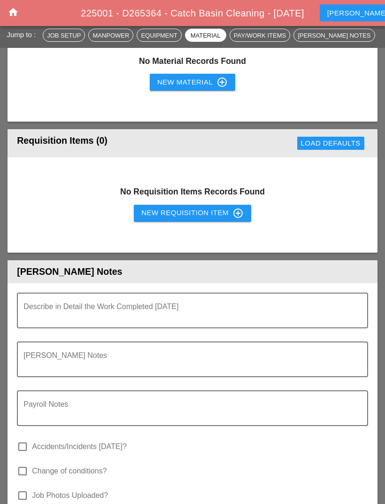
scroll to position [1140, 0]
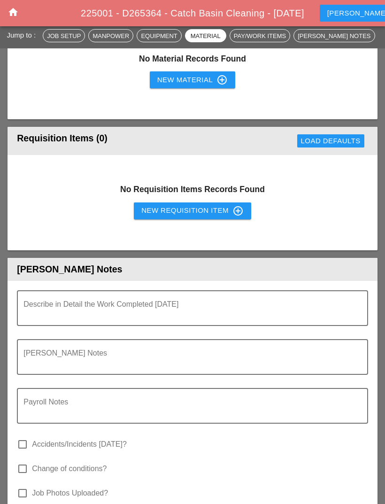
click at [193, 303] on textarea "Describe in Detail the Work Completed Today" at bounding box center [188, 314] width 331 height 23
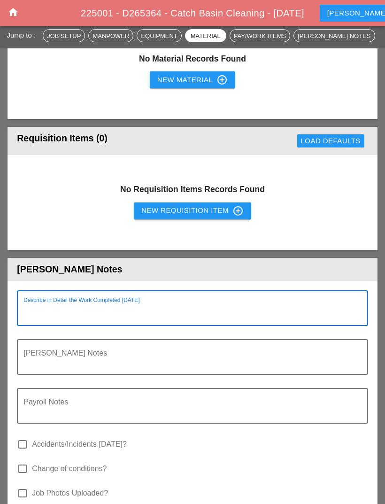
paste textarea "Lane Closure: clearview expy eastbound left lane from [GEOGRAPHIC_DATA] to [GEO…"
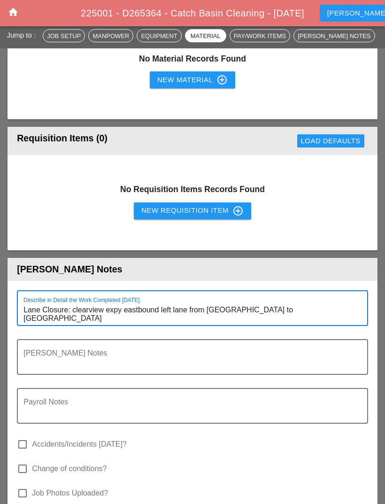
scroll to position [1185, 0]
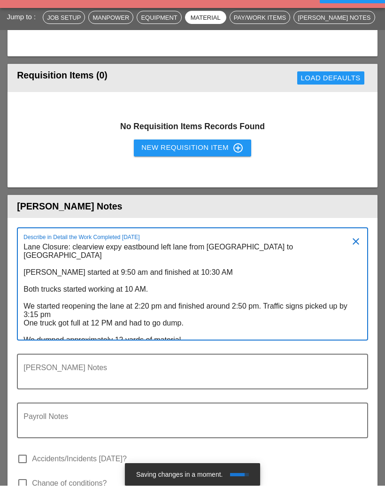
type textarea "Lane Closure: clearview expy eastbound left lane from [GEOGRAPHIC_DATA] to [GEO…"
click at [229, 161] on div "New Requisition Item control_point" at bounding box center [192, 166] width 102 height 11
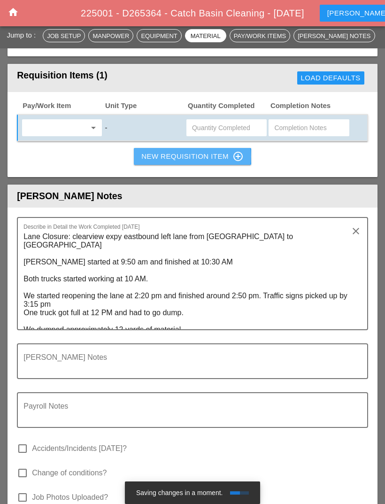
click at [181, 154] on div "New Requisition Item control_point" at bounding box center [192, 156] width 102 height 11
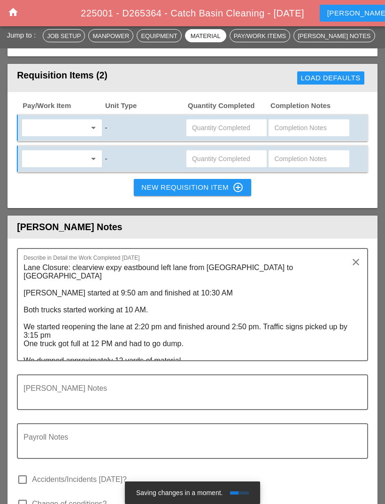
click at [85, 120] on input "text" at bounding box center [55, 127] width 61 height 15
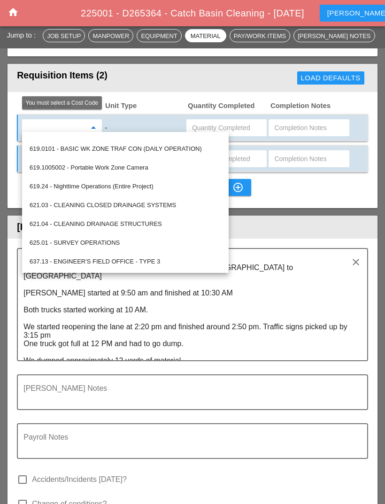
scroll to position [365, 0]
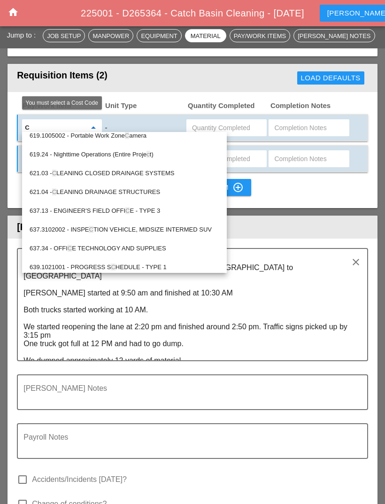
type input "Ca"
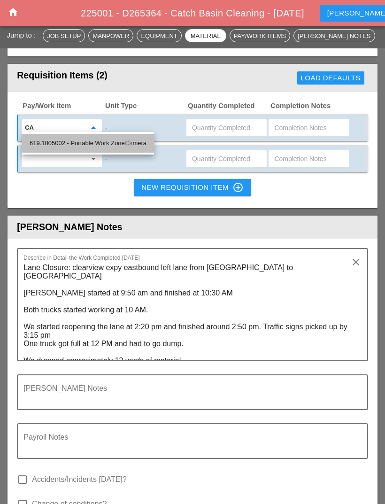
click at [123, 144] on div "619.1005002 - Portable Work Zone Ca mera" at bounding box center [88, 143] width 117 height 11
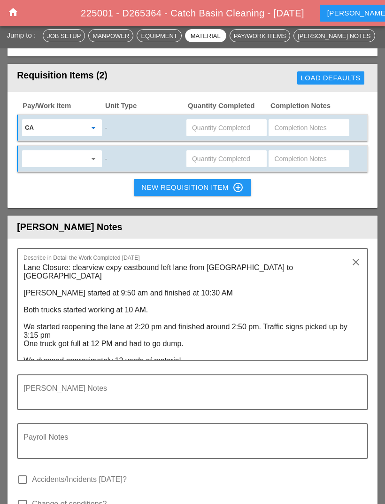
click at [227, 123] on input "text" at bounding box center [226, 127] width 69 height 15
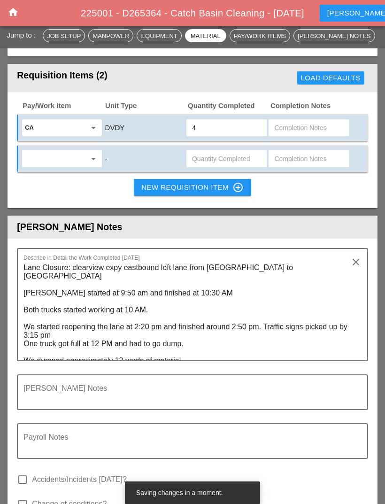
type input "4"
click at [85, 153] on input "text" at bounding box center [55, 158] width 61 height 15
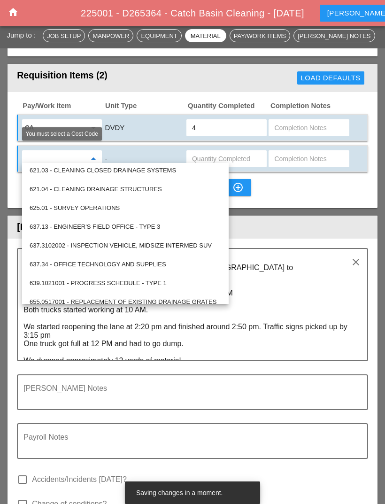
scroll to position [448, 0]
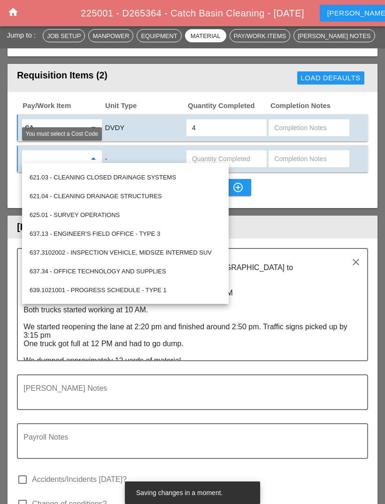
click at [149, 196] on div "621.04 - CLEANING DRAINAGE STRUCTURES" at bounding box center [126, 196] width 192 height 11
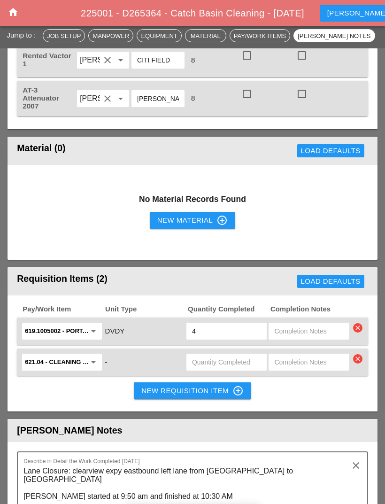
scroll to position [999, 0]
